Goal: Information Seeking & Learning: Learn about a topic

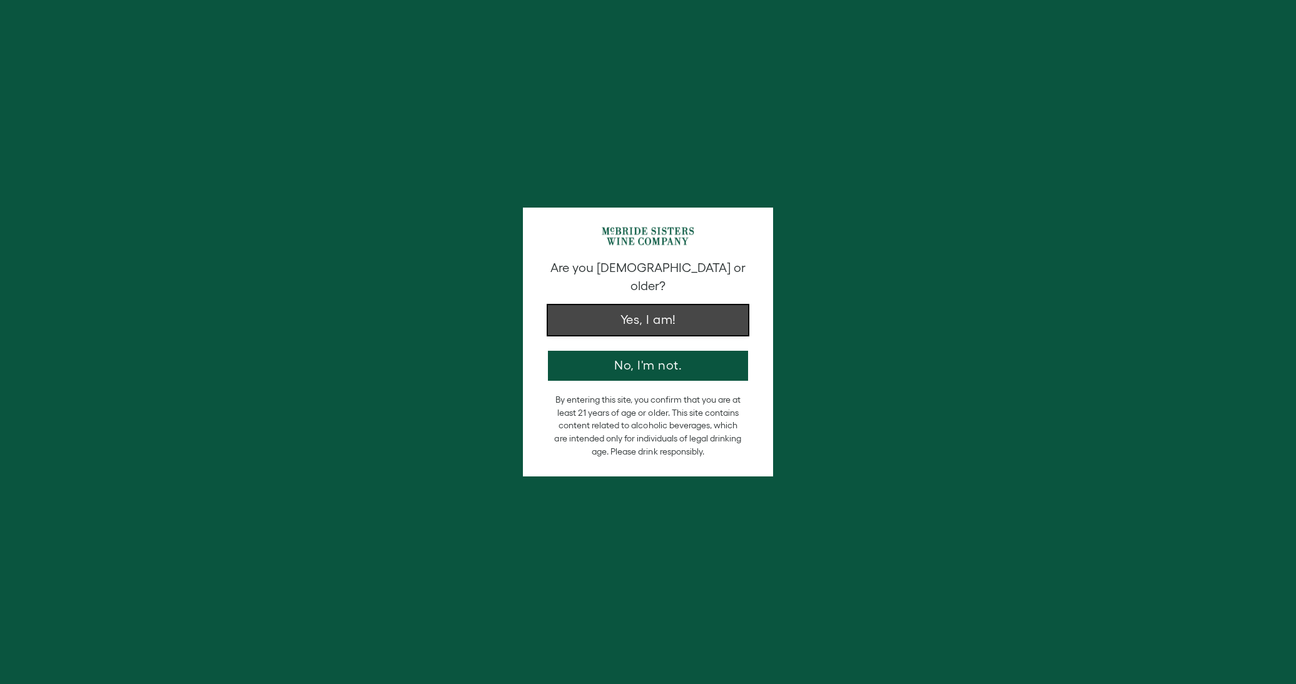
click at [628, 305] on button "Yes, I am!" at bounding box center [648, 320] width 200 height 30
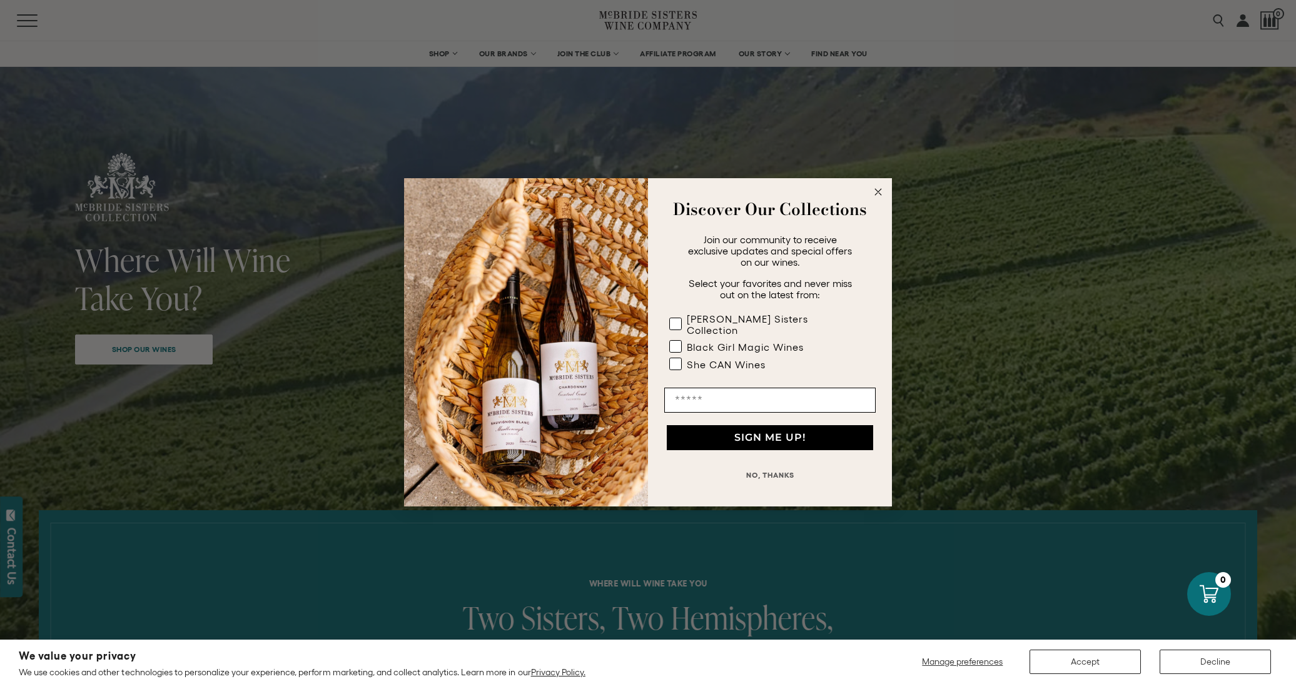
click at [877, 195] on icon "Close dialog" at bounding box center [878, 192] width 6 height 6
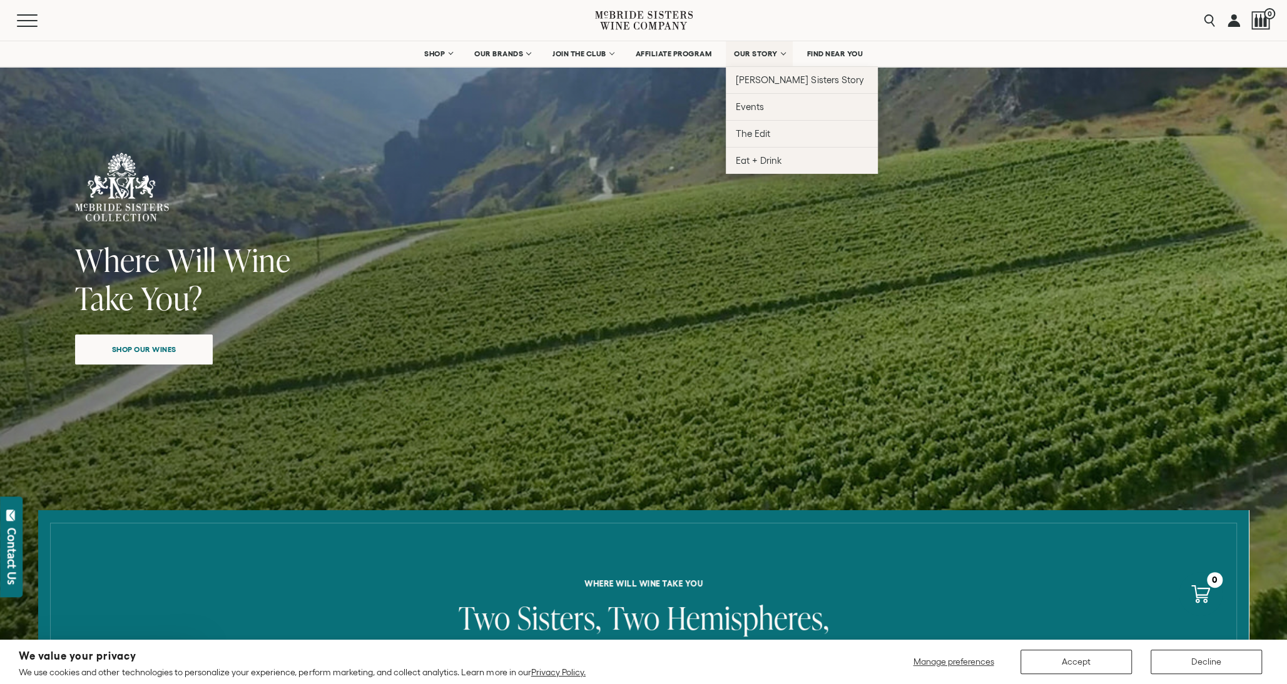
click at [771, 54] on span "OUR STORY" at bounding box center [756, 53] width 44 height 9
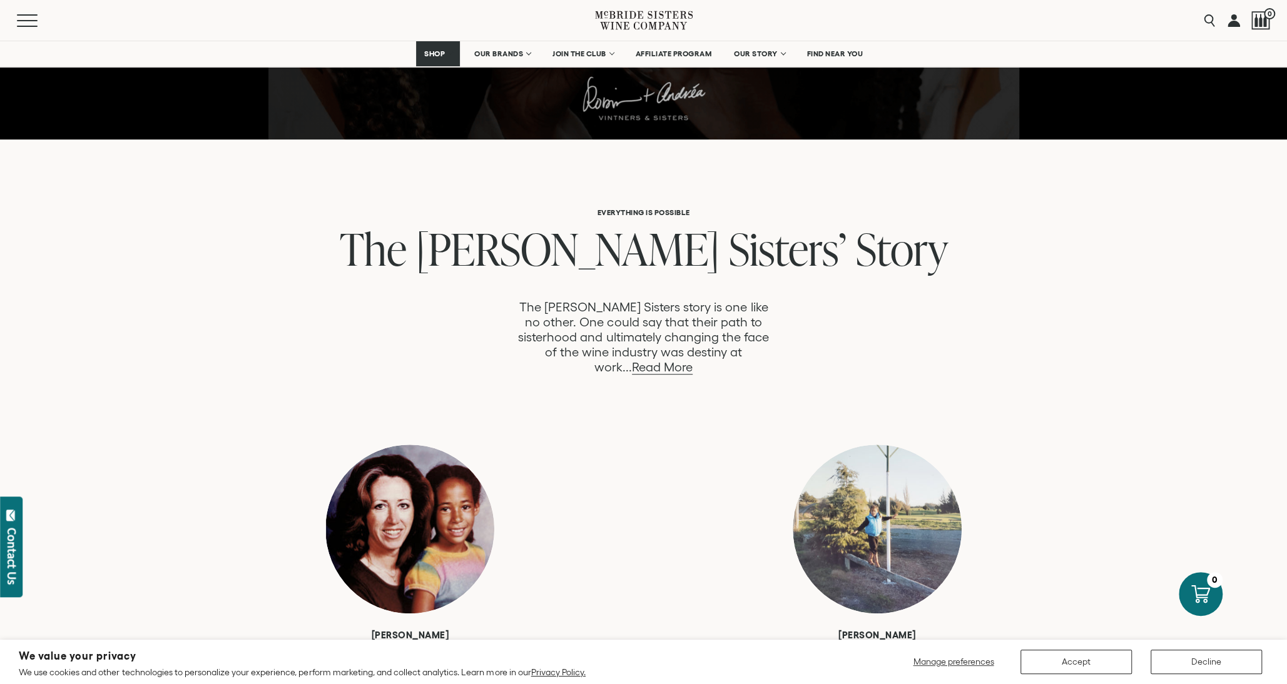
scroll to position [563, 0]
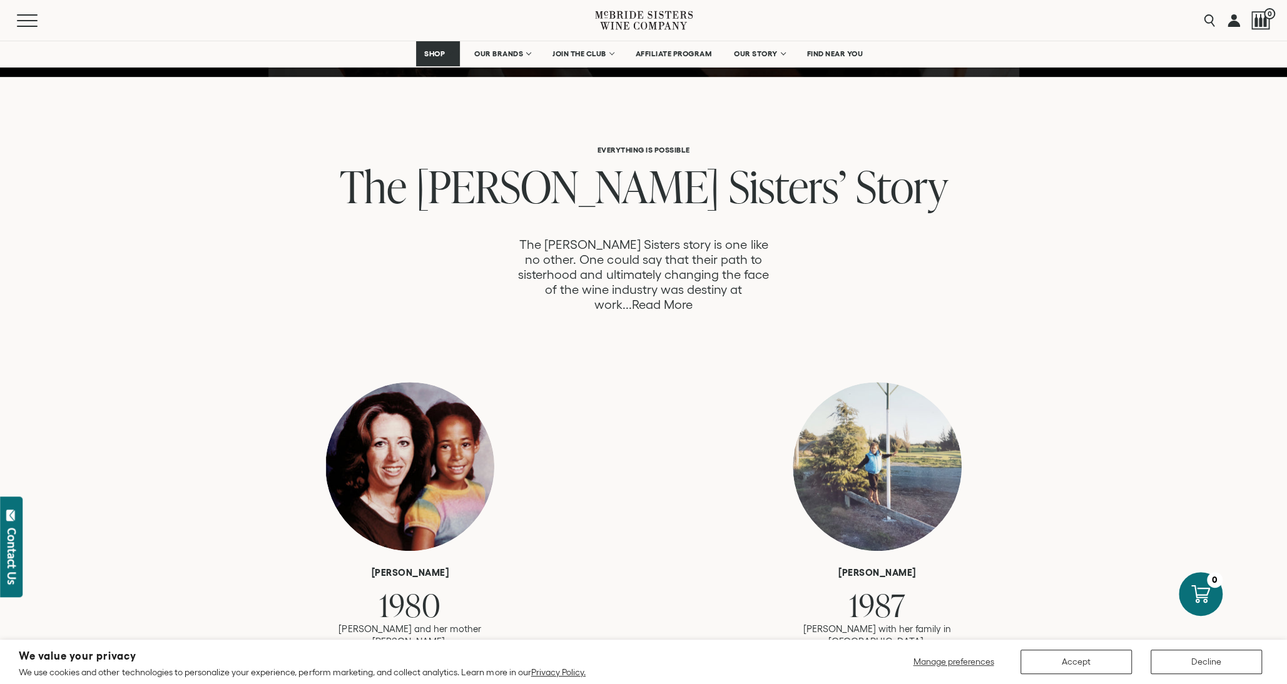
click at [692, 298] on link "Read More" at bounding box center [662, 305] width 61 height 14
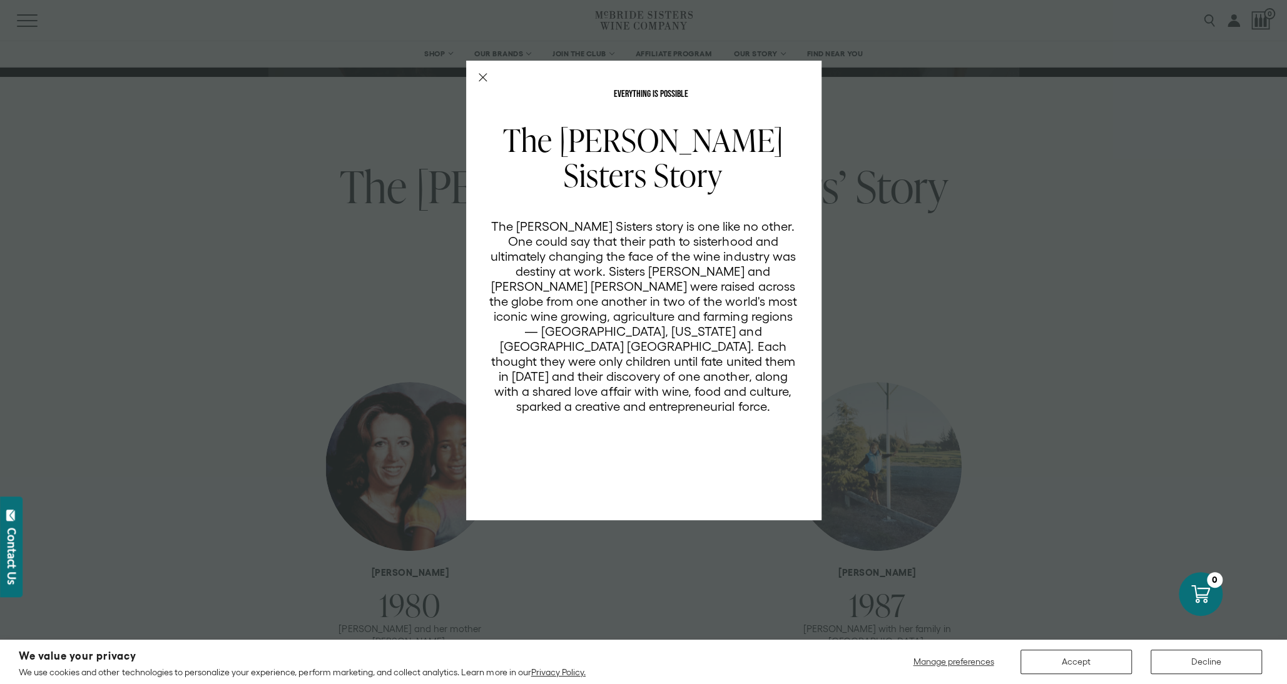
click at [483, 69] on div "EVERYTHING IS POSSIBLE The McBride Sisters Story The McBride Sisters story is o…" at bounding box center [643, 291] width 355 height 460
click at [482, 76] on icon "Close Modal" at bounding box center [482, 77] width 9 height 9
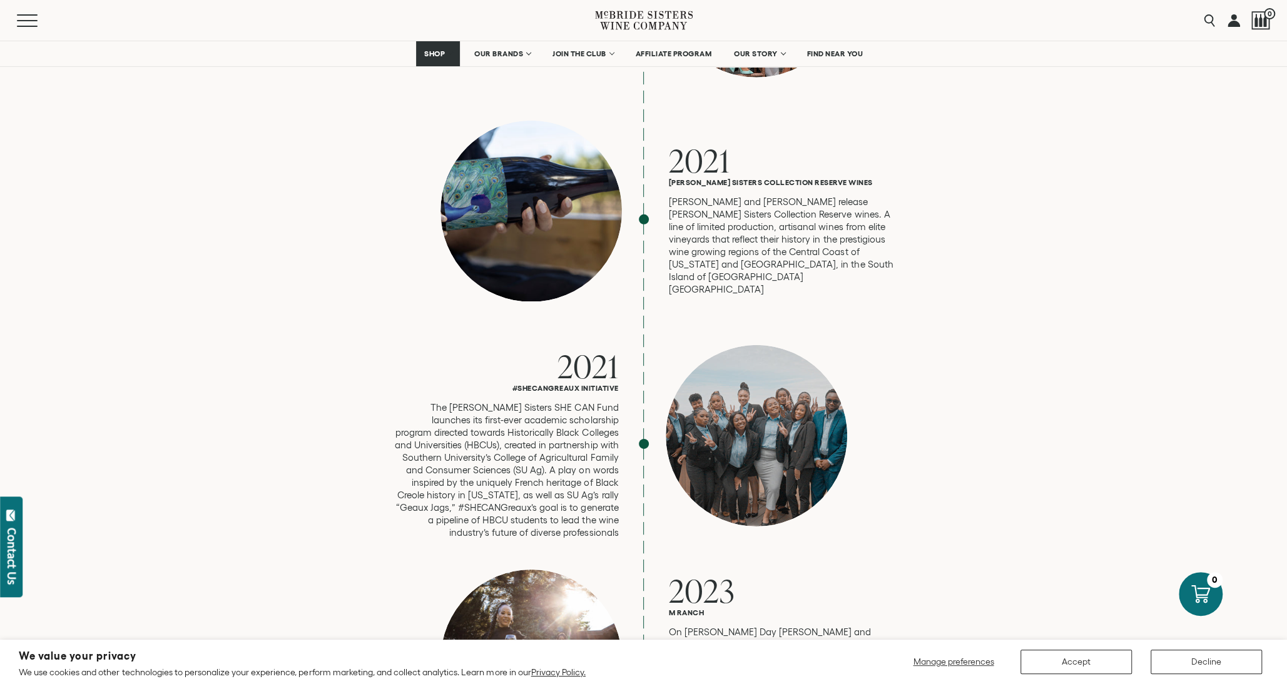
scroll to position [3315, 0]
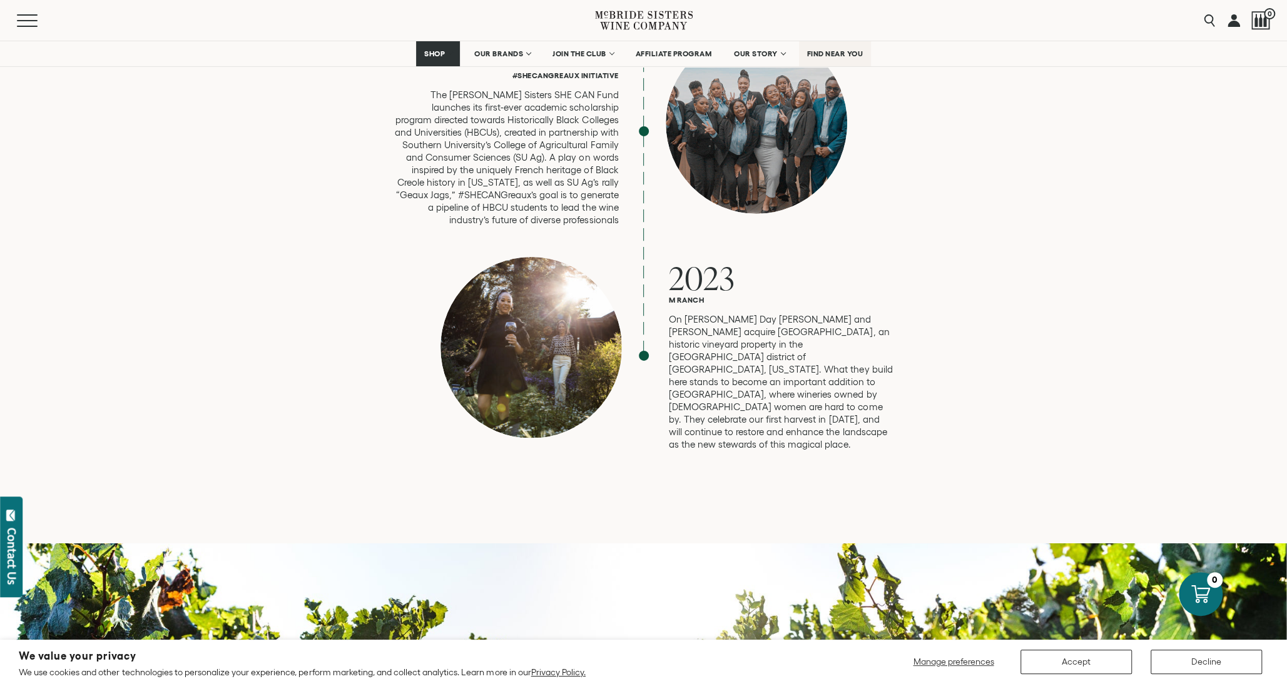
click at [850, 51] on span "FIND NEAR YOU" at bounding box center [835, 53] width 56 height 9
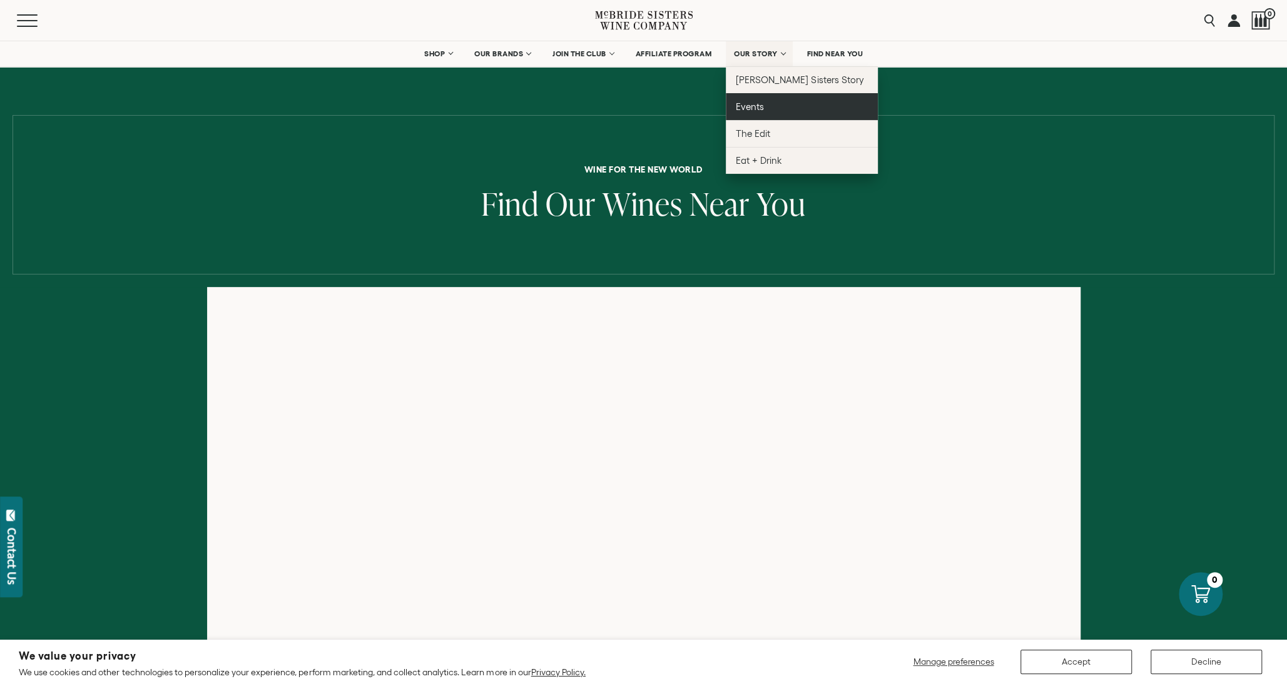
click at [752, 108] on span "Events" at bounding box center [750, 106] width 28 height 11
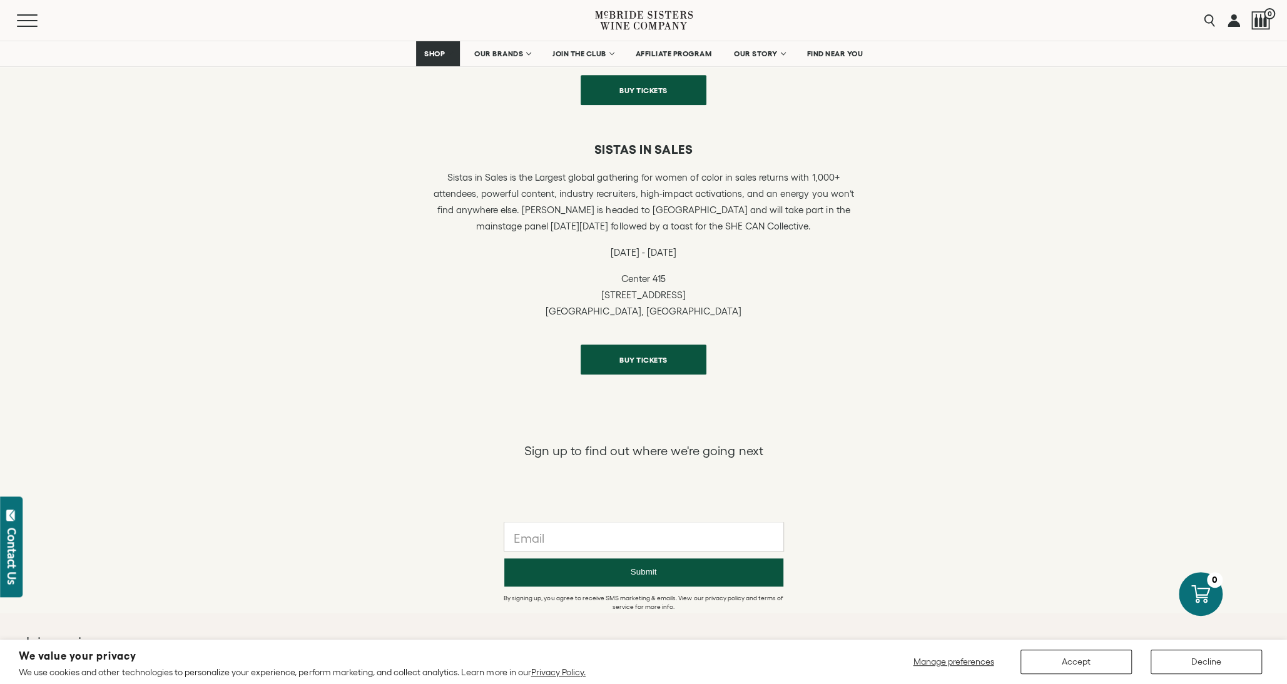
scroll to position [876, 0]
